Goal: Task Accomplishment & Management: Complete application form

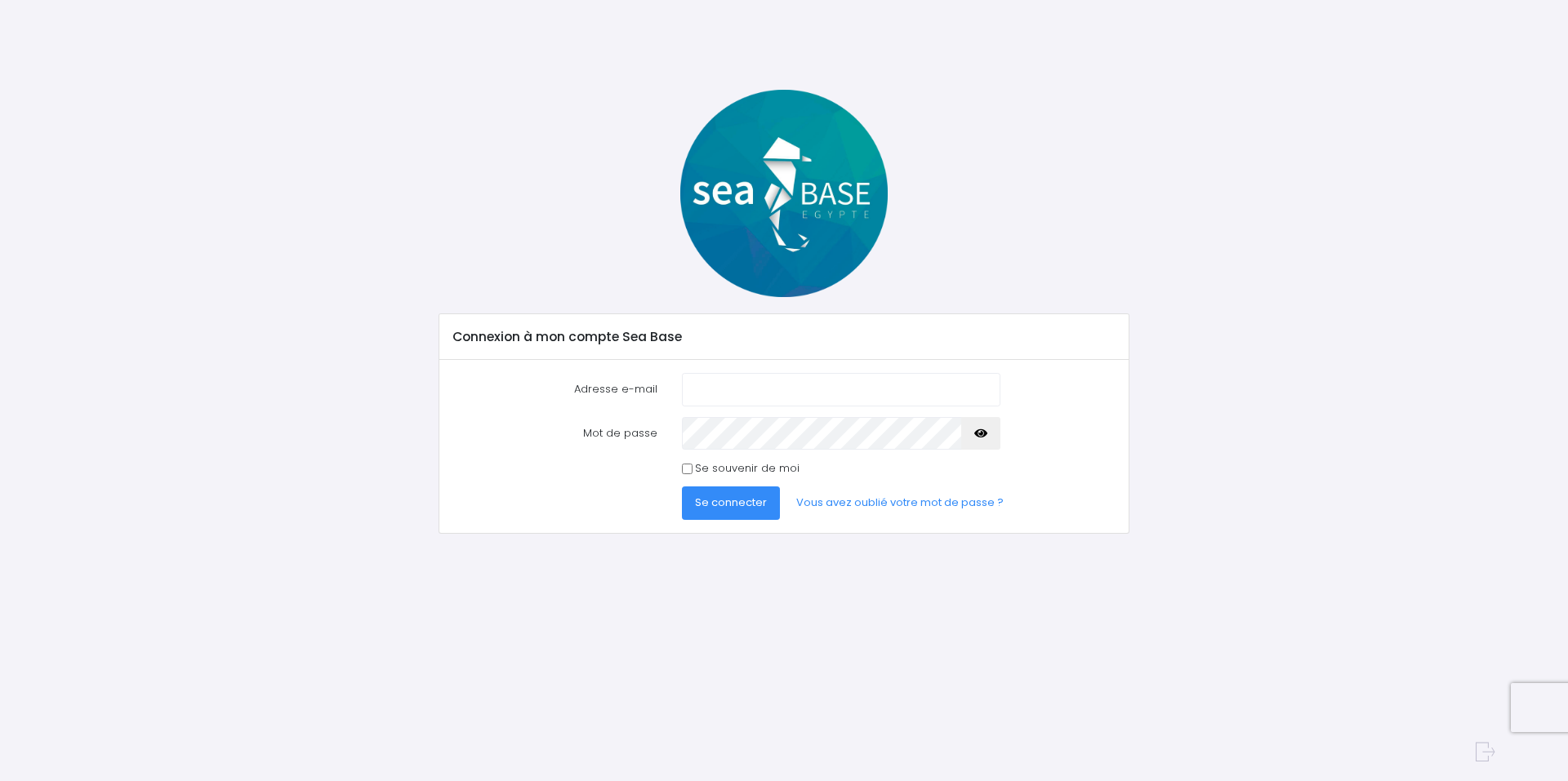
click at [745, 384] on input "Adresse e-mail" at bounding box center [841, 390] width 319 height 33
type input "[EMAIL_ADDRESS][DOMAIN_NAME]"
click at [980, 433] on icon "button" at bounding box center [980, 433] width 13 height 0
click at [685, 473] on input "Se souvenir de moi" at bounding box center [687, 469] width 11 height 11
checkbox input "true"
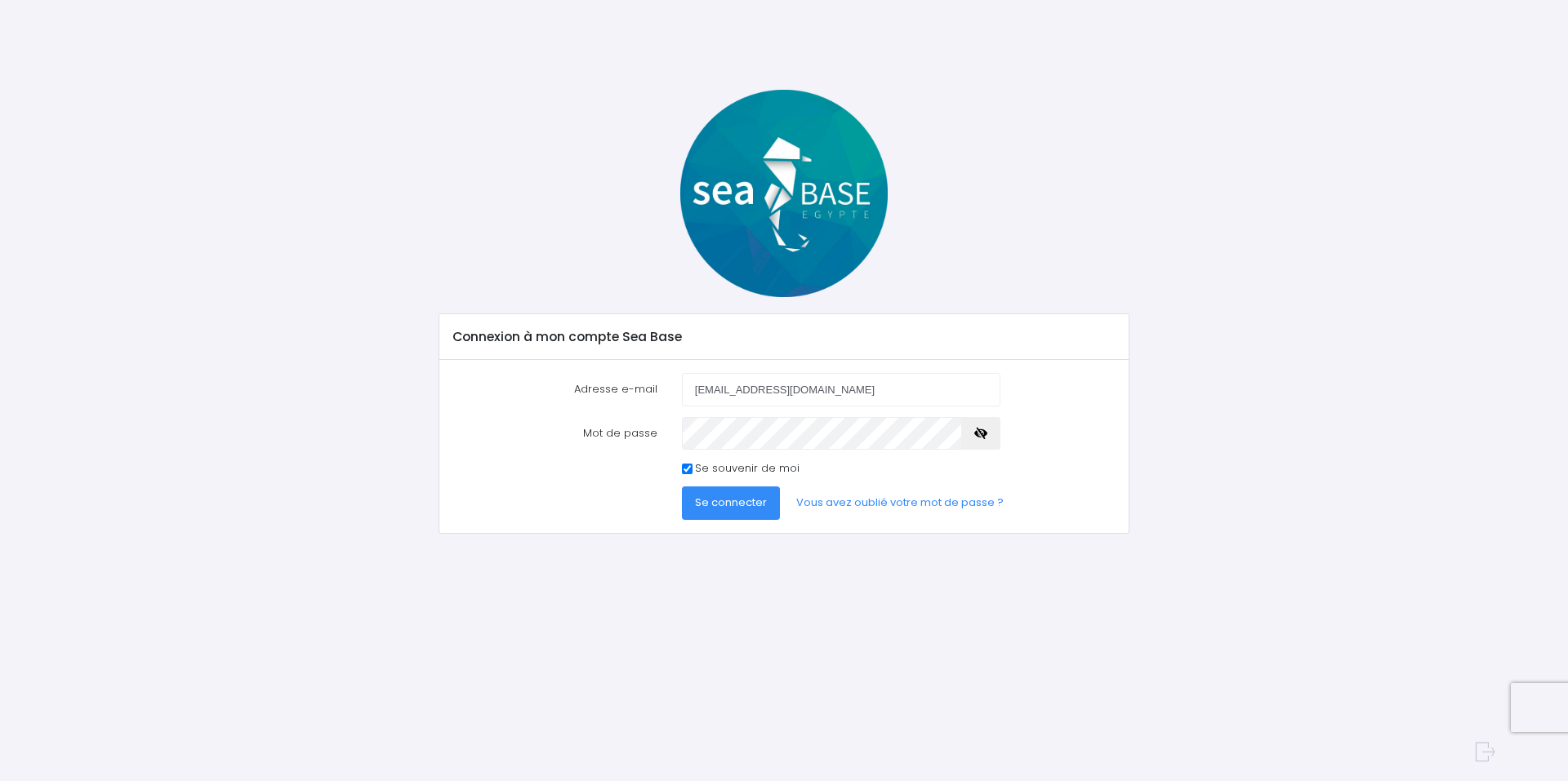
click at [740, 508] on span "Se connecter" at bounding box center [730, 502] width 72 height 16
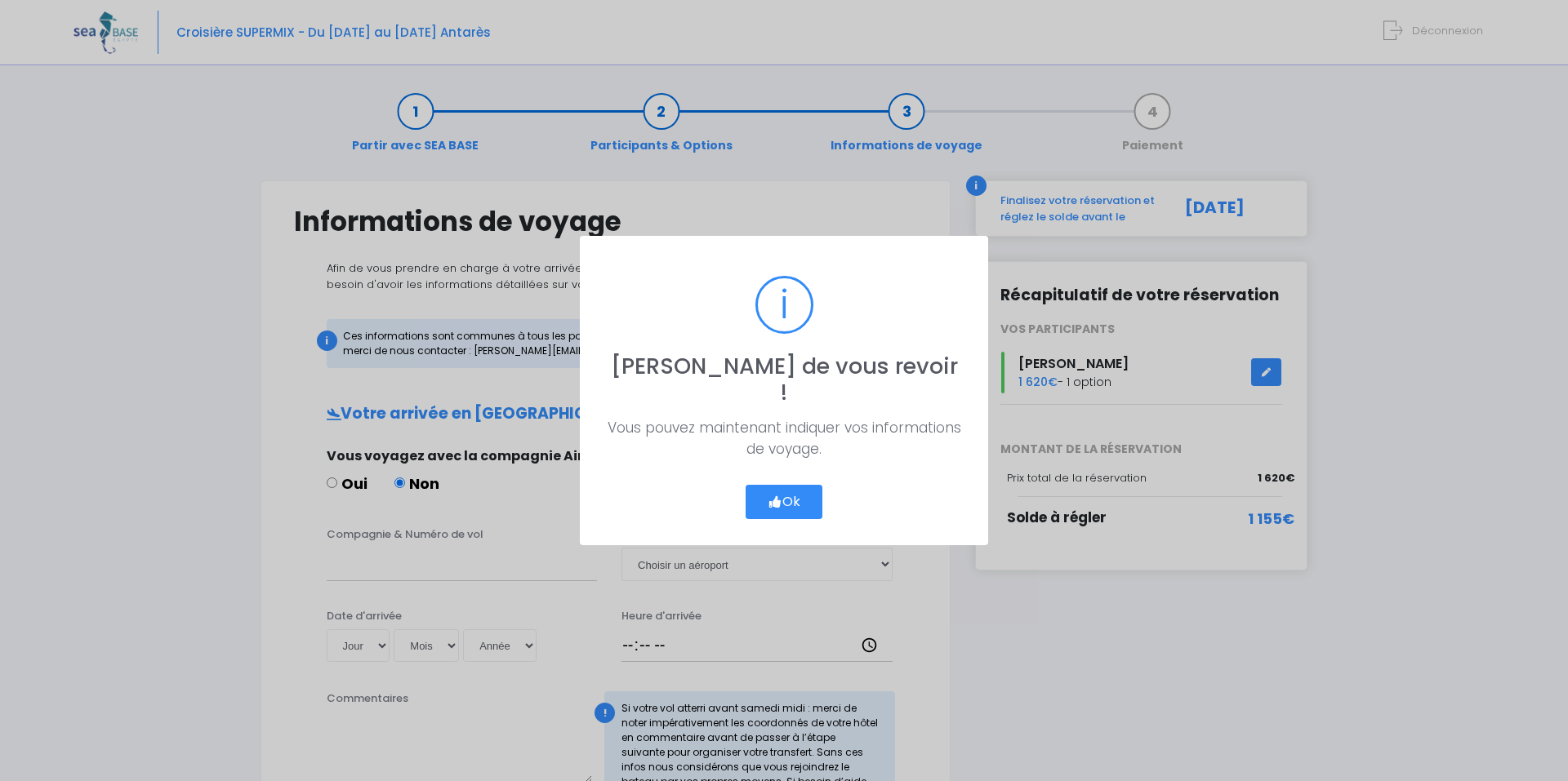
click at [794, 488] on button "Ok" at bounding box center [784, 502] width 77 height 35
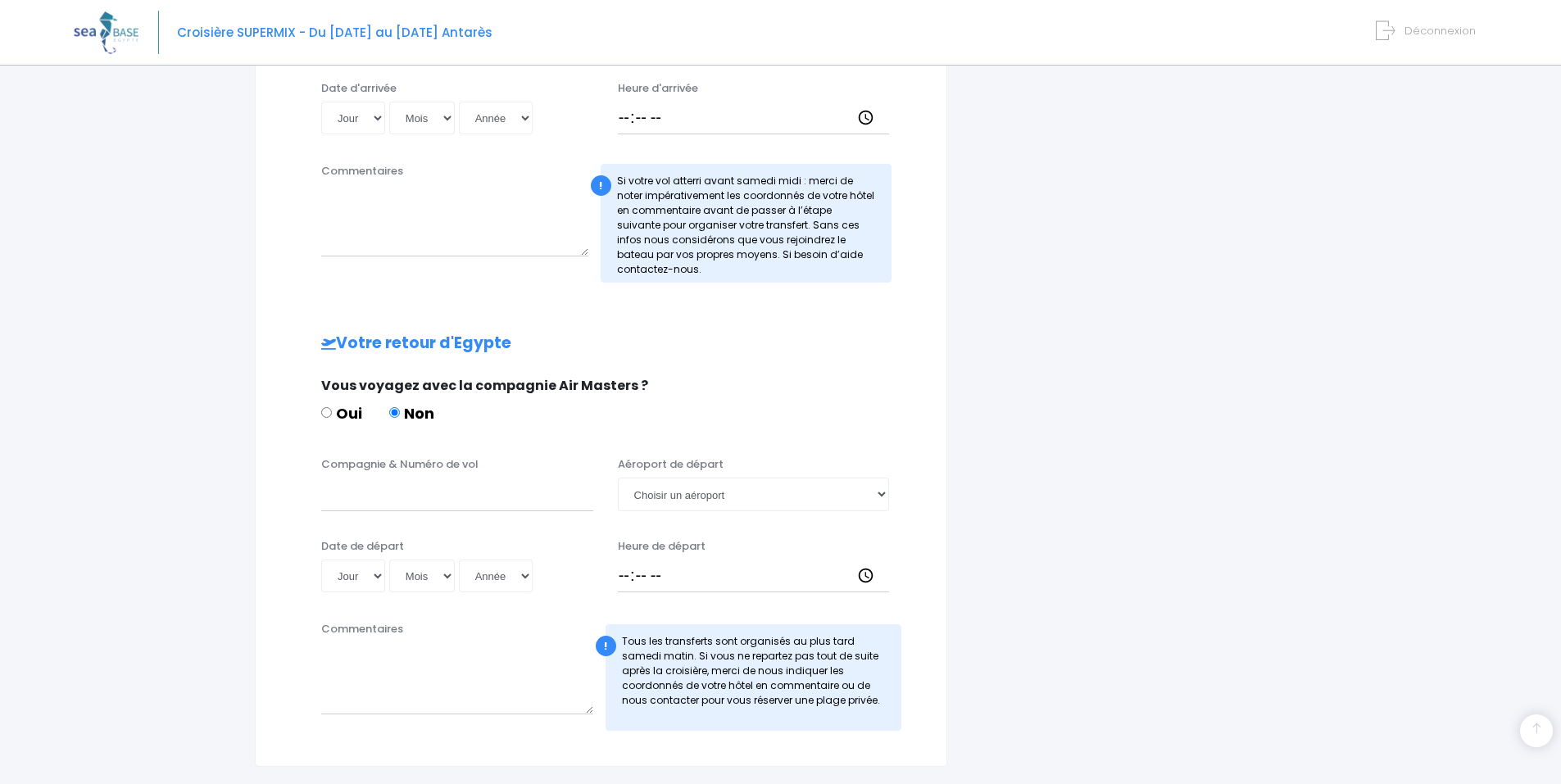
scroll to position [656, 0]
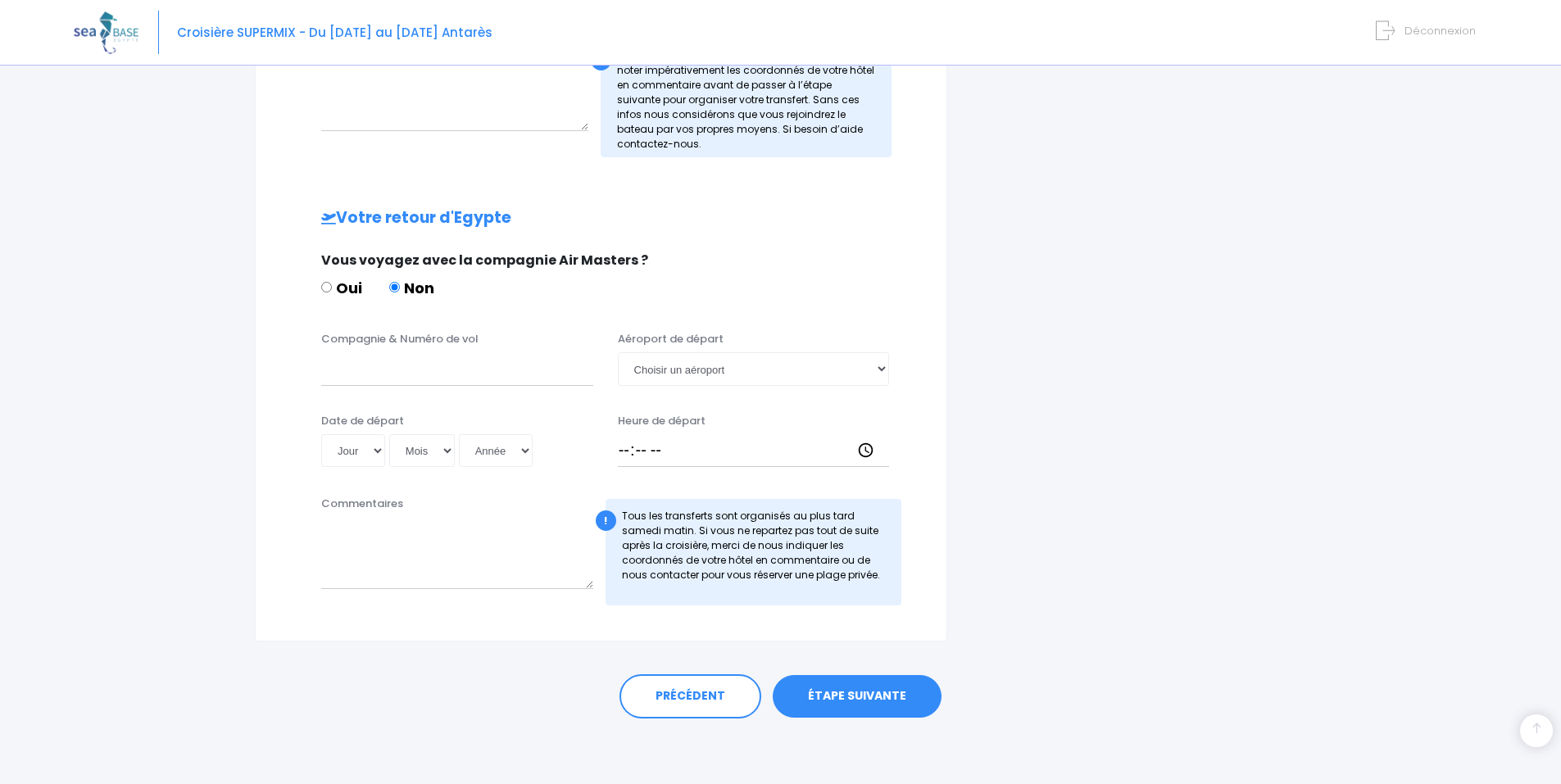
click at [898, 691] on link "ÉTAPE SUIVANTE" at bounding box center [857, 696] width 169 height 43
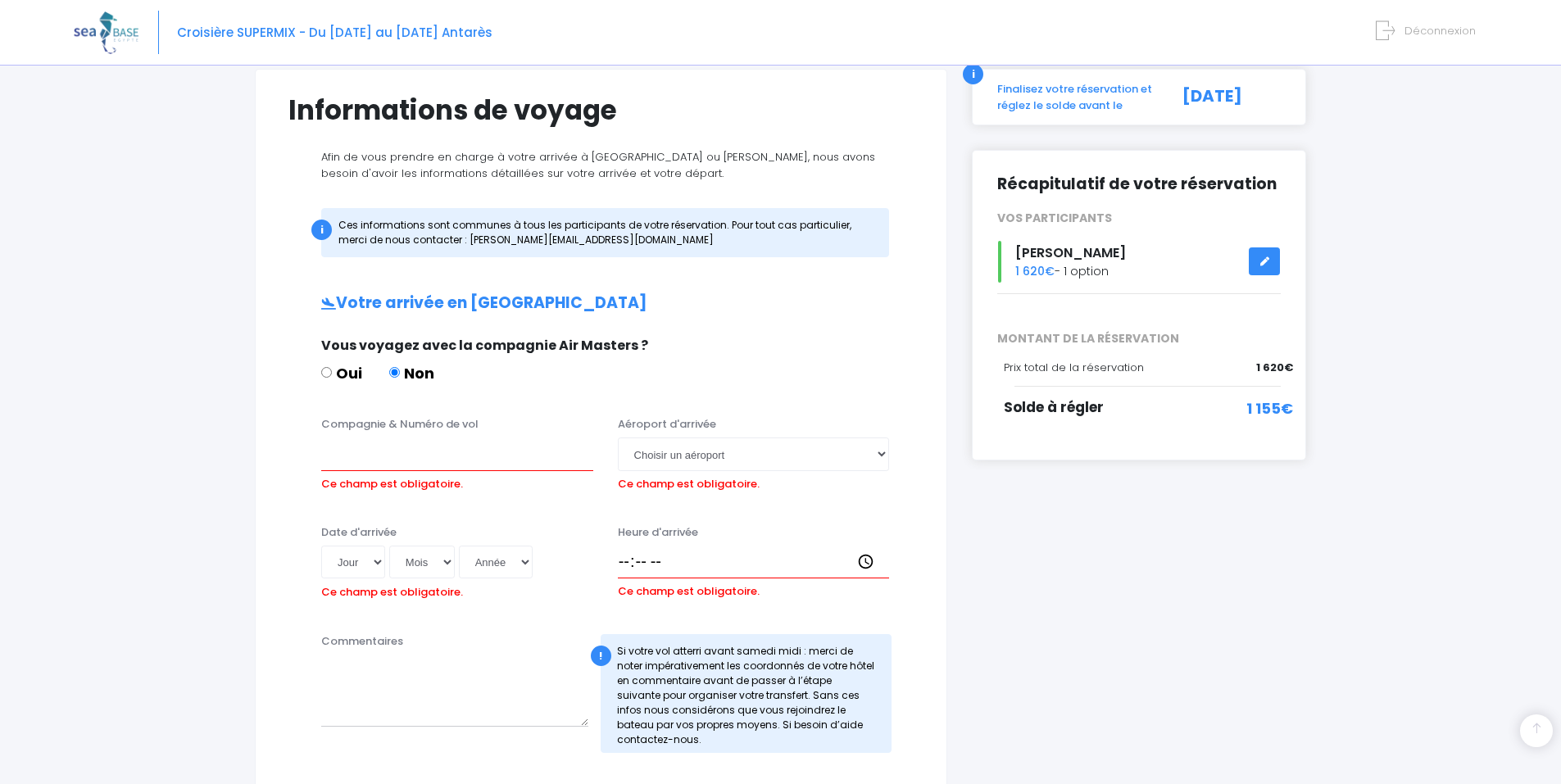
scroll to position [23, 0]
